Goal: Transaction & Acquisition: Purchase product/service

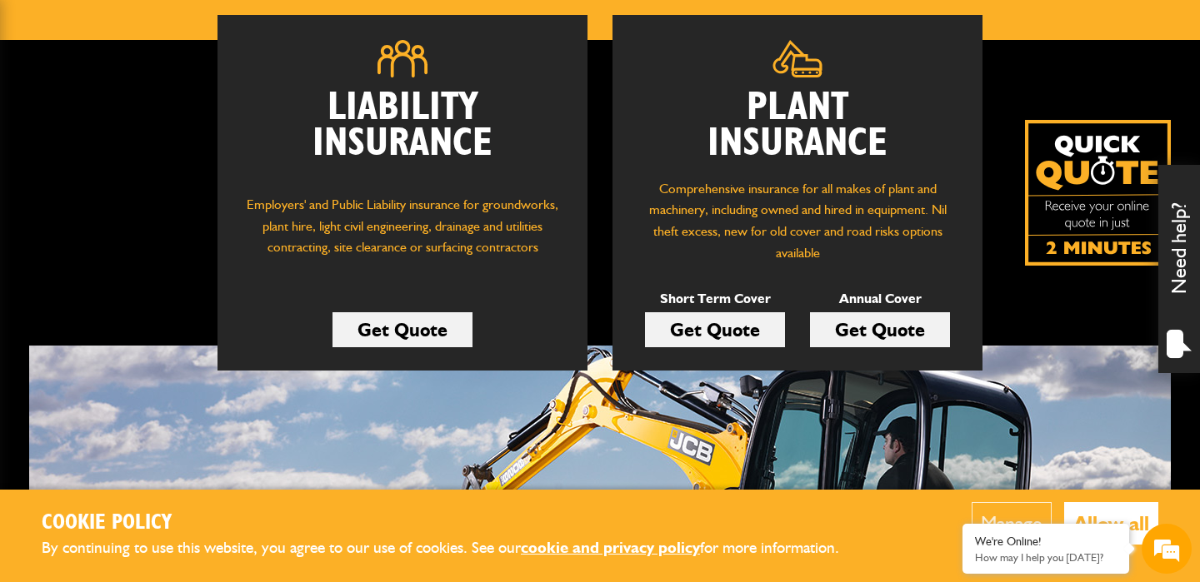
scroll to position [240, 0]
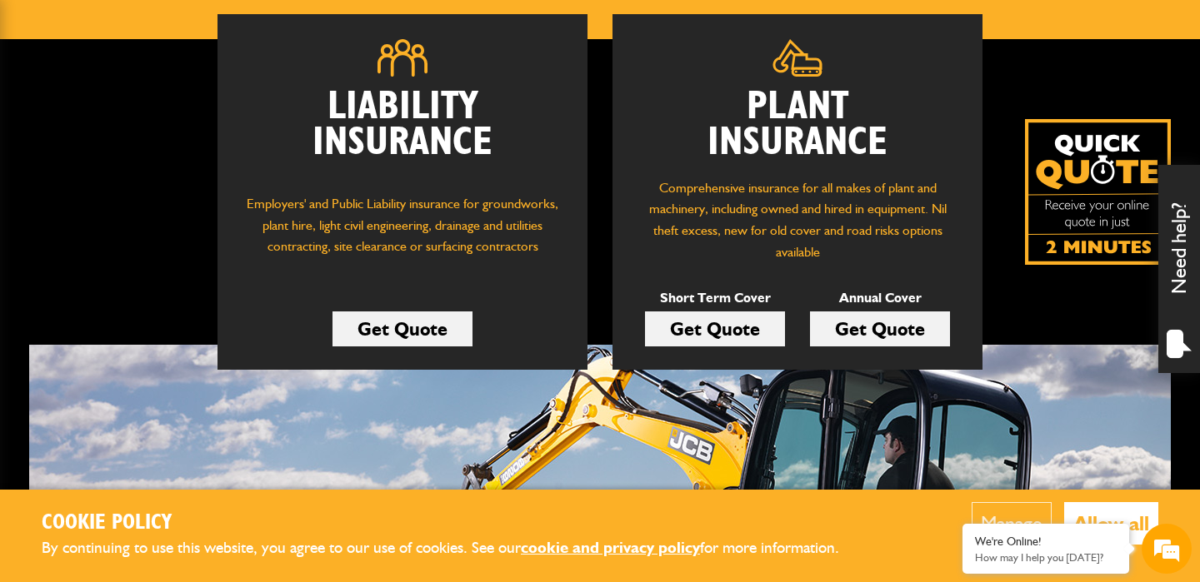
click at [677, 331] on link "Get Quote" at bounding box center [715, 329] width 140 height 35
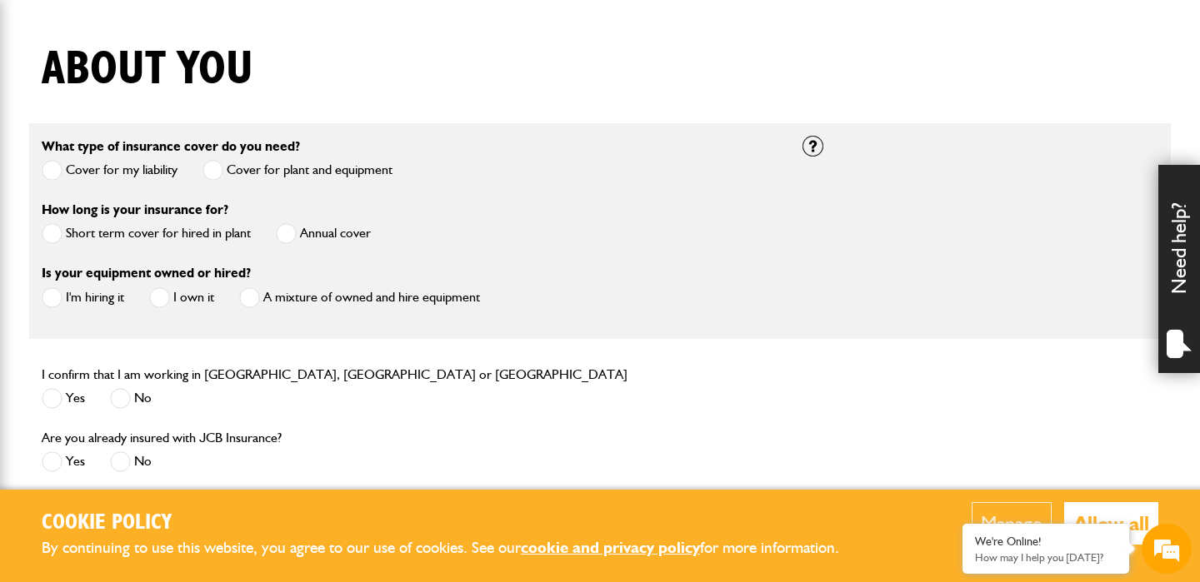
scroll to position [395, 0]
click at [50, 233] on span at bounding box center [52, 232] width 21 height 21
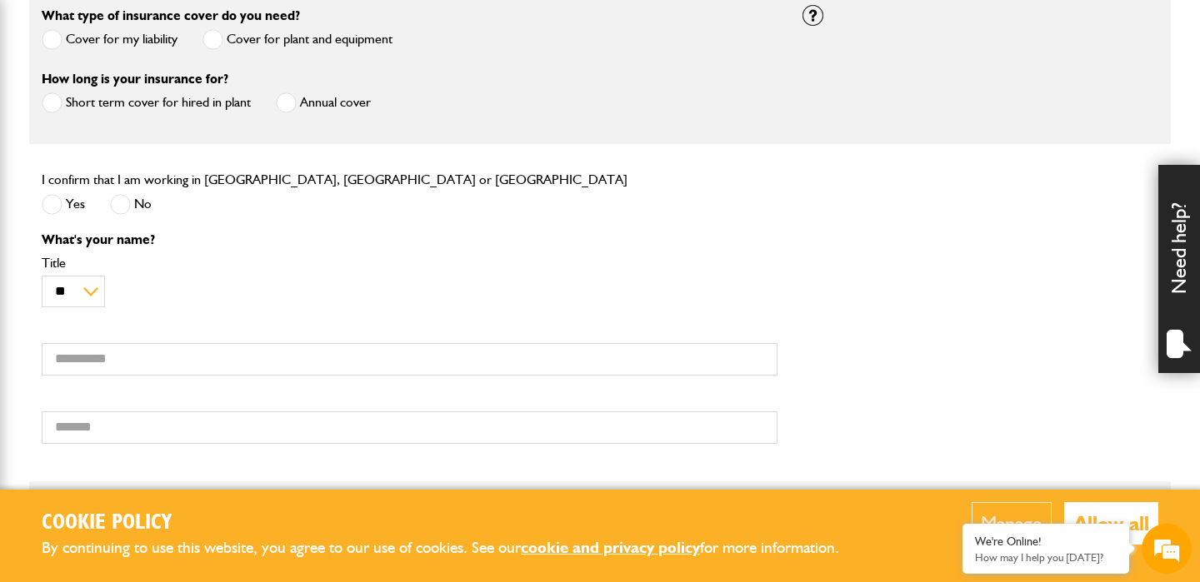
scroll to position [527, 0]
click at [52, 203] on span at bounding box center [52, 202] width 21 height 21
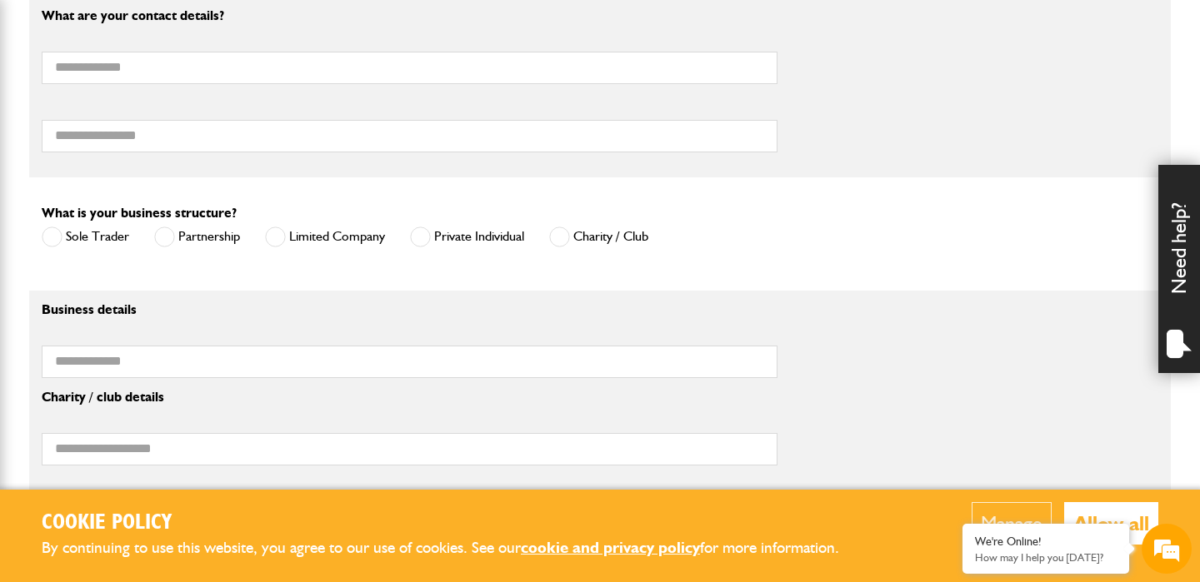
scroll to position [1011, 0]
click at [558, 244] on span at bounding box center [559, 236] width 21 height 21
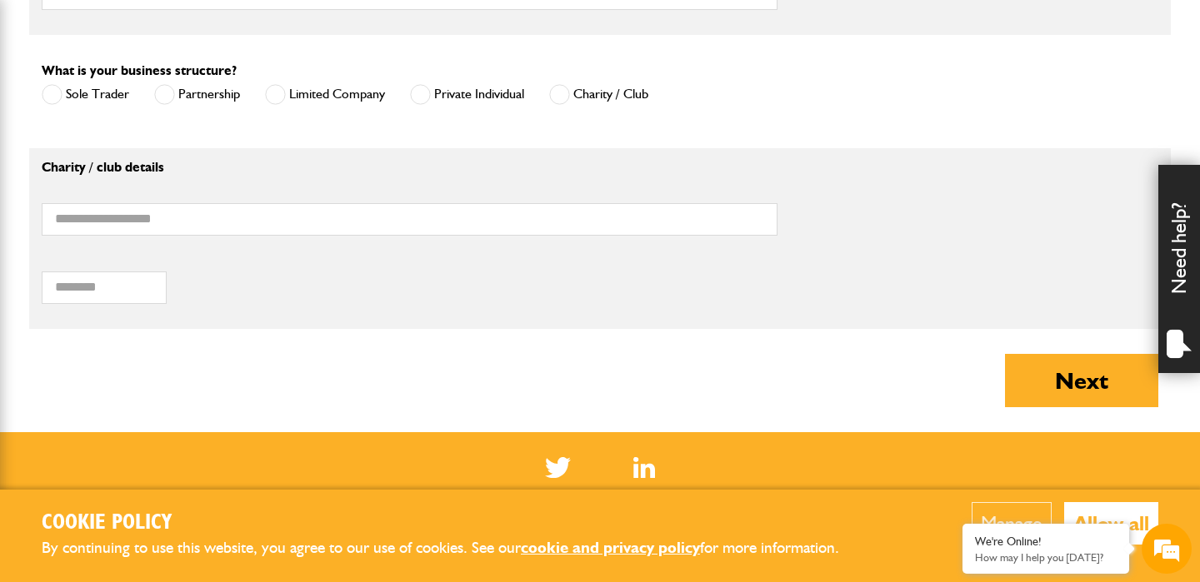
scroll to position [1149, 0]
